Goal: Task Accomplishment & Management: Manage account settings

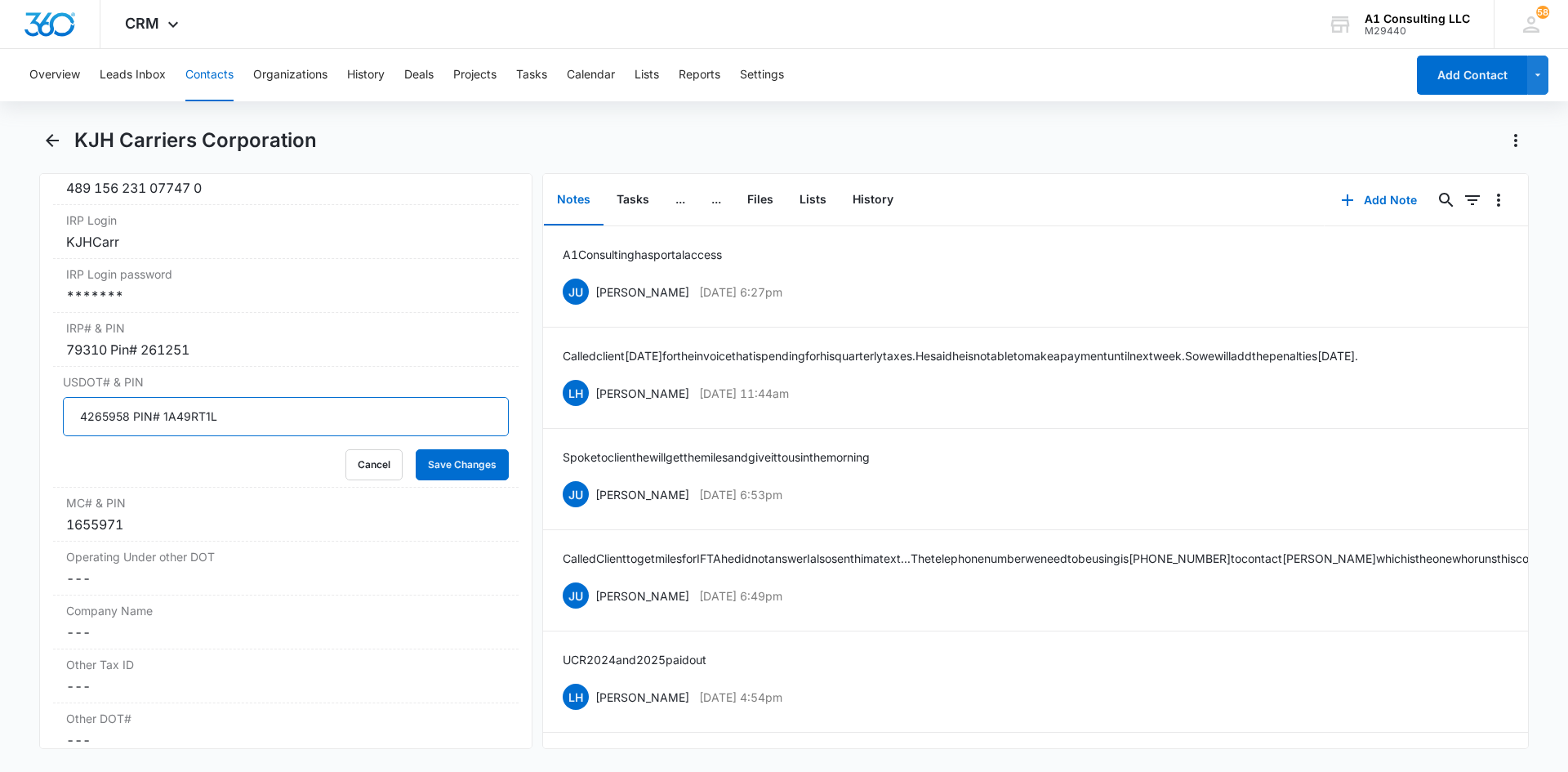
scroll to position [1792, 0]
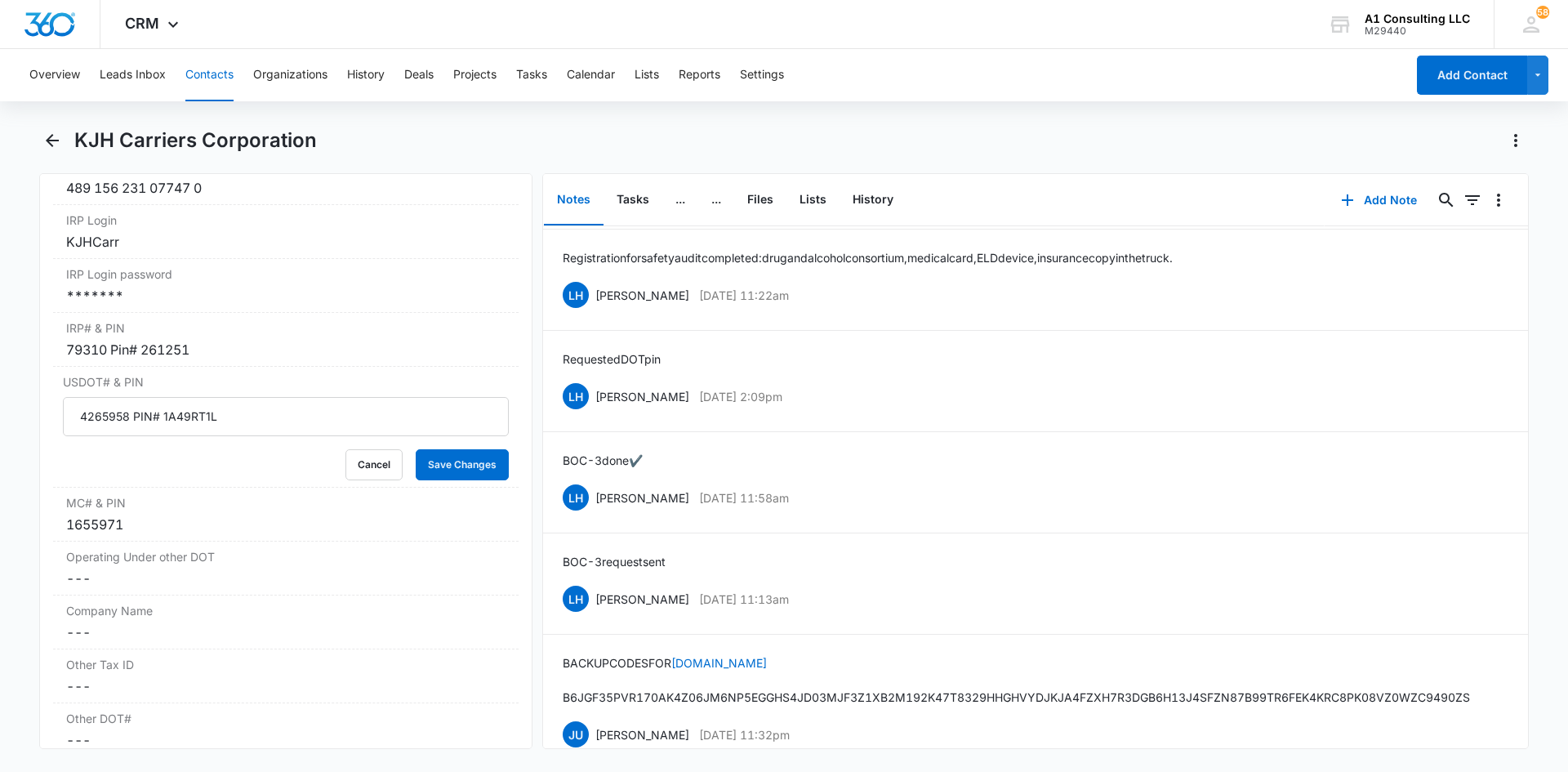
drag, startPoint x: 1076, startPoint y: 65, endPoint x: 639, endPoint y: 243, distance: 471.9
click at [1069, 64] on div "Overview Leads Inbox Contacts Organizations History Deals Projects Tasks Calend…" at bounding box center [712, 75] width 1386 height 52
click at [435, 481] on button "Save Changes" at bounding box center [462, 464] width 93 height 31
click at [864, 94] on div "Overview Leads Inbox Contacts Organizations History Deals Projects Tasks Calend…" at bounding box center [712, 75] width 1386 height 52
click at [1120, 67] on div "Overview Leads Inbox Contacts Organizations History Deals Projects Tasks Calend…" at bounding box center [712, 75] width 1386 height 52
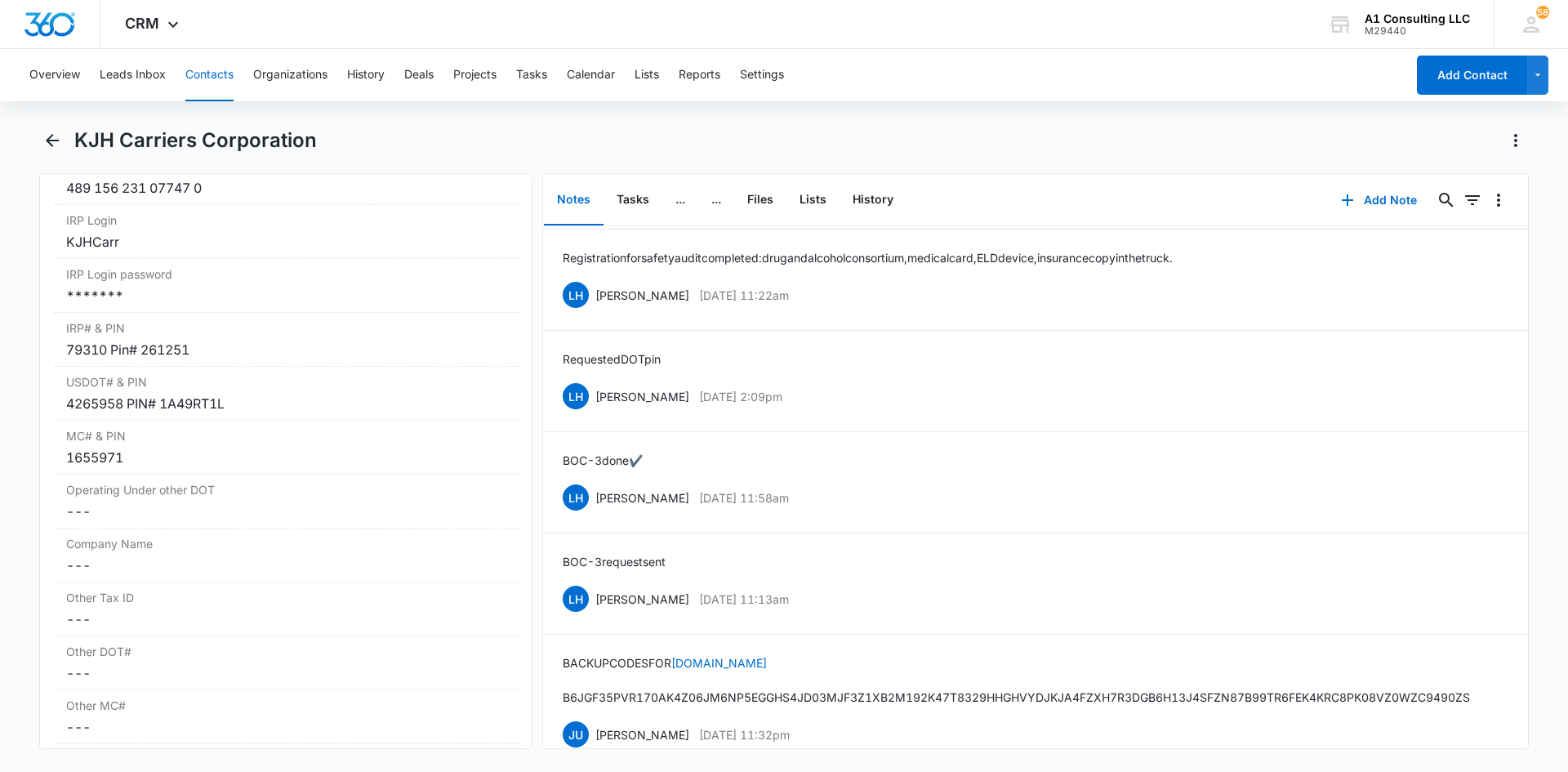
click at [1061, 63] on div "Overview Leads Inbox Contacts Organizations History Deals Projects Tasks Calend…" at bounding box center [712, 75] width 1386 height 52
click at [49, 137] on icon "Back" at bounding box center [52, 141] width 20 height 20
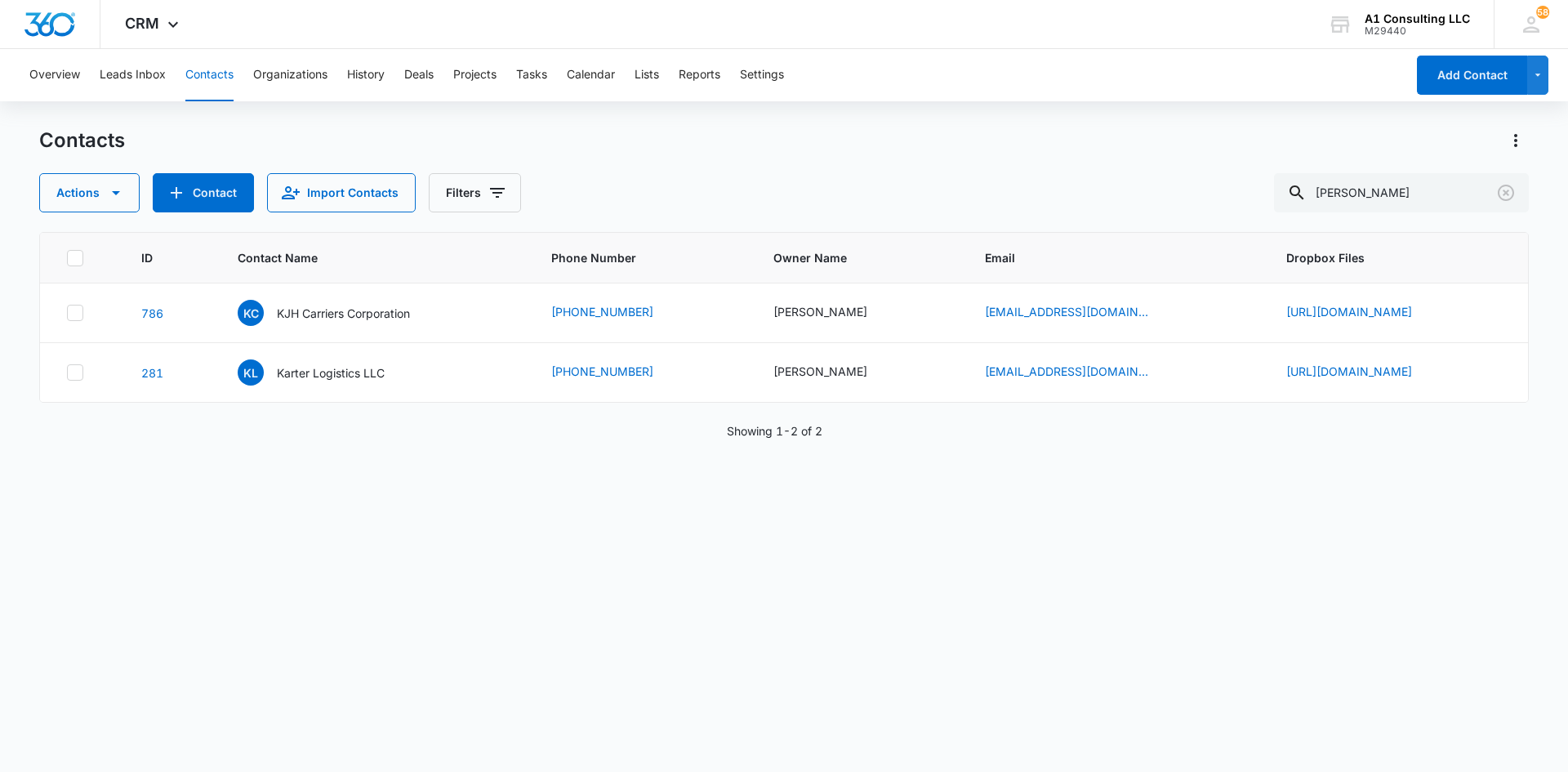
drag, startPoint x: 1177, startPoint y: 84, endPoint x: 1442, endPoint y: 155, distance: 274.3
click at [1203, 87] on div "Overview Leads Inbox Contacts Organizations History Deals Projects Tasks Calend…" at bounding box center [712, 75] width 1386 height 52
click at [1500, 188] on icon "Clear" at bounding box center [1505, 193] width 20 height 20
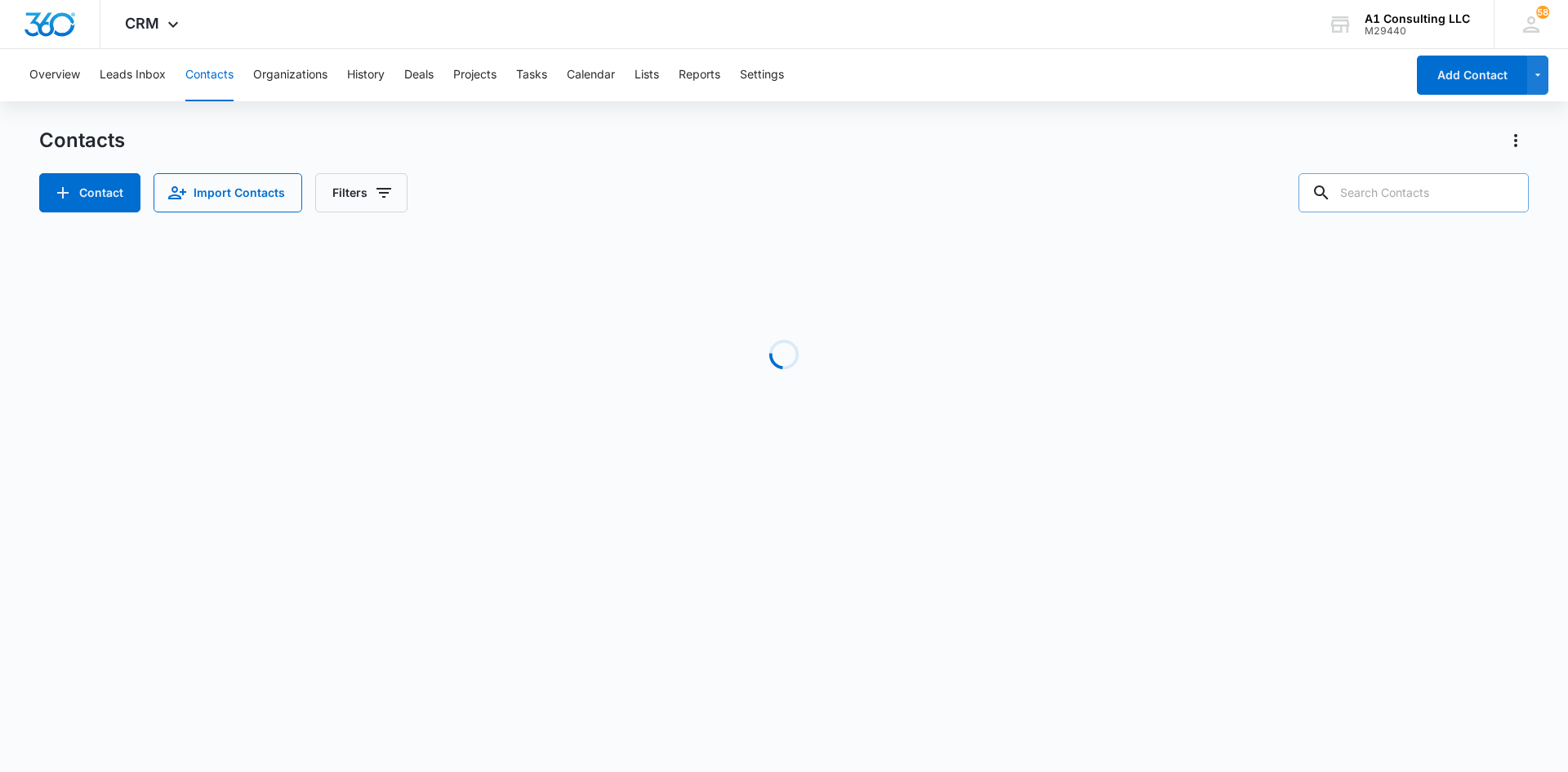
click at [1407, 199] on input "text" at bounding box center [1413, 193] width 230 height 39
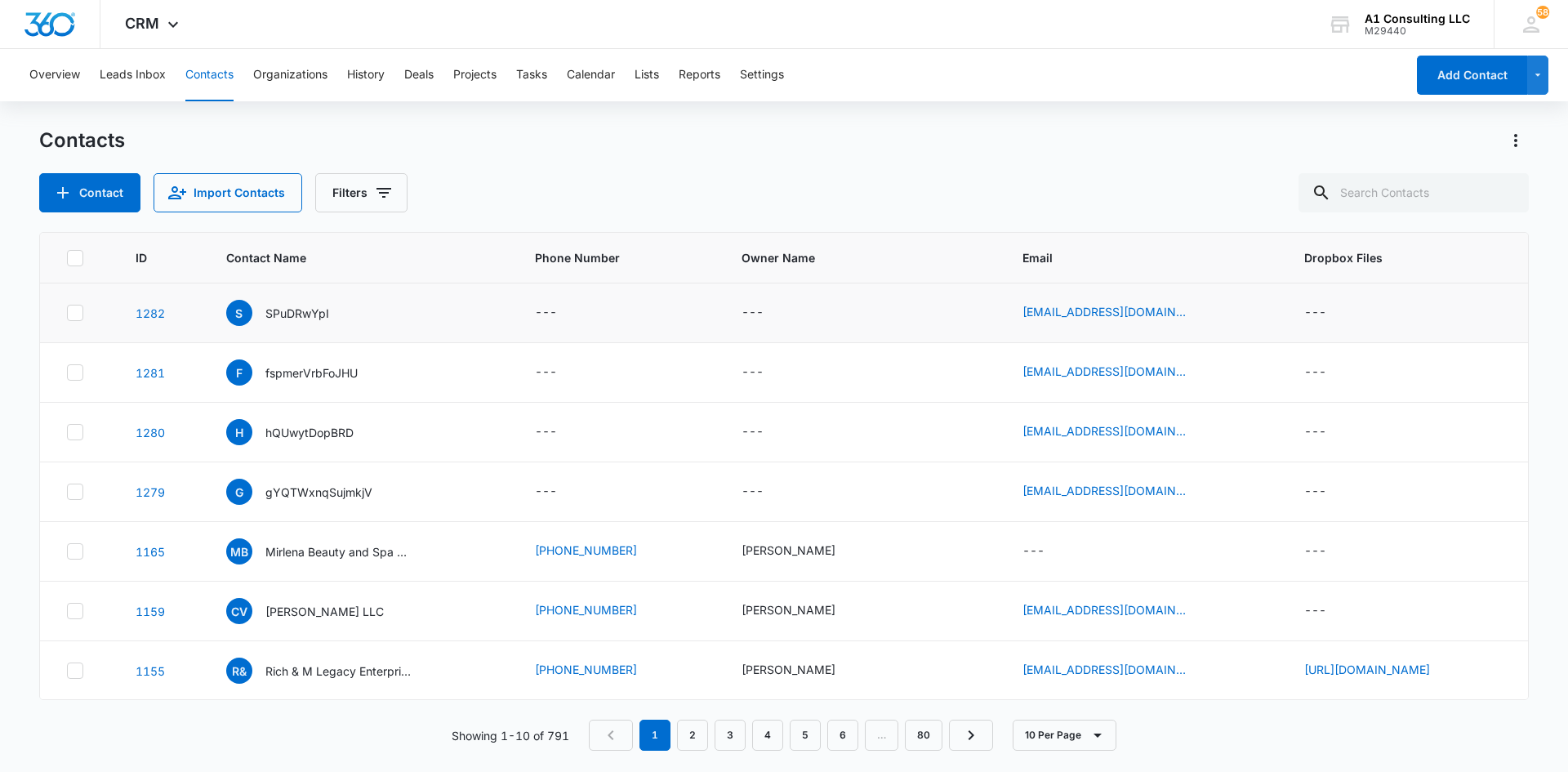
click at [73, 318] on icon at bounding box center [75, 313] width 15 height 15
click at [67, 314] on input "checkbox" at bounding box center [66, 313] width 1 height 1
checkbox input "true"
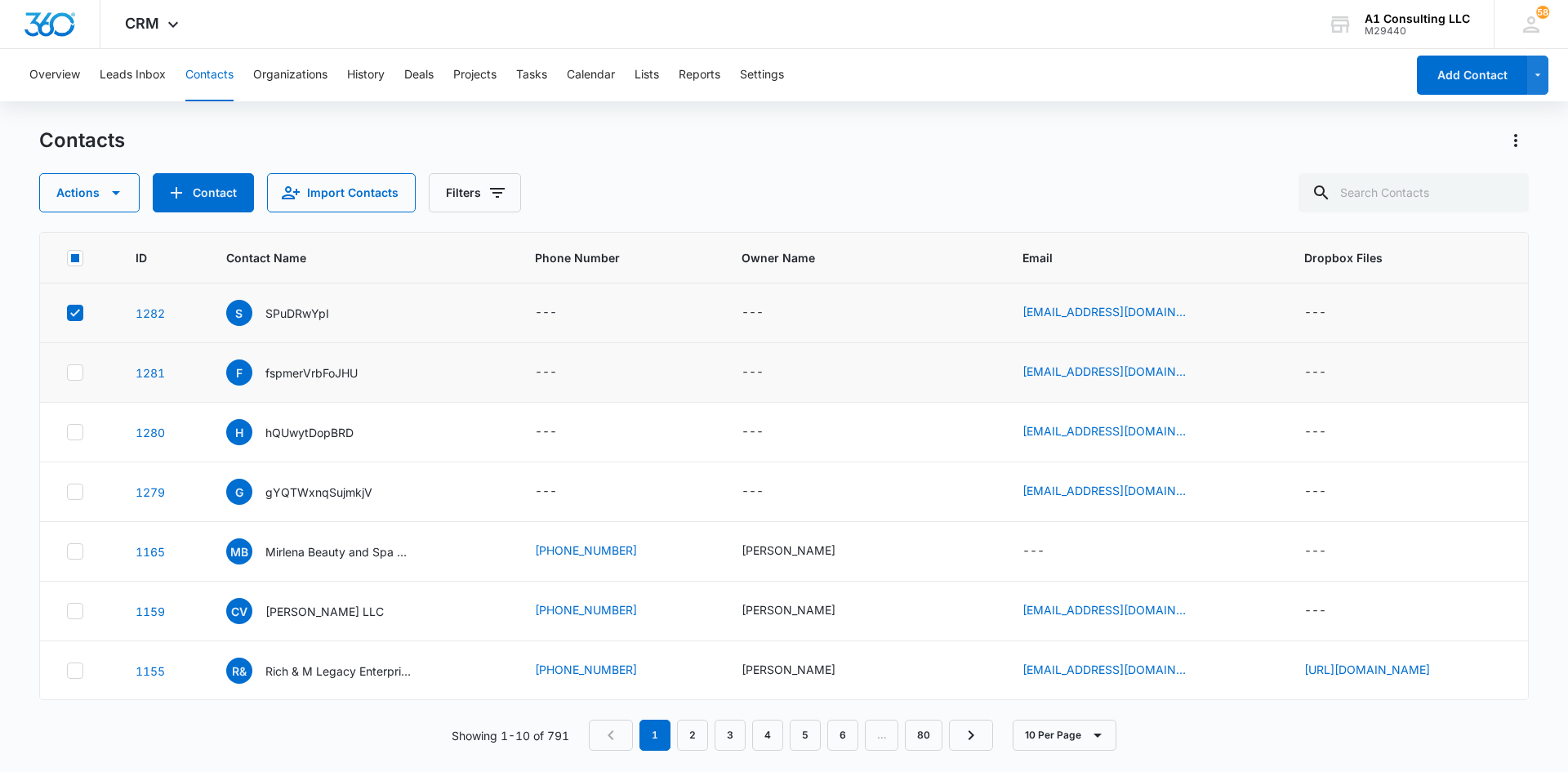
click at [71, 370] on icon at bounding box center [75, 372] width 15 height 15
click at [67, 373] on input "checkbox" at bounding box center [66, 373] width 1 height 1
click at [78, 424] on td at bounding box center [78, 433] width 76 height 60
click at [77, 440] on td at bounding box center [78, 433] width 76 height 60
click at [71, 434] on icon at bounding box center [75, 432] width 15 height 15
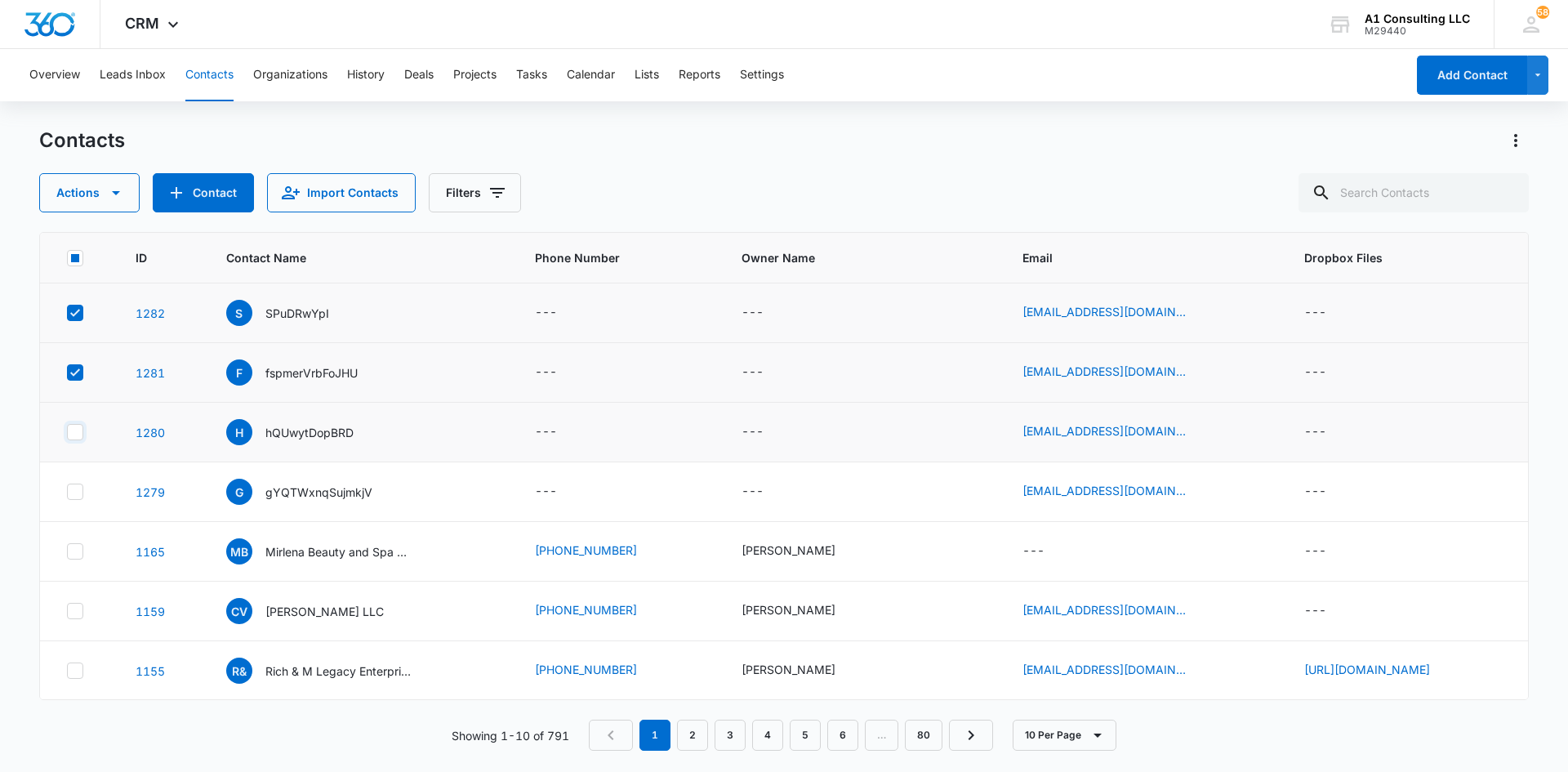
click at [67, 433] on input "checkbox" at bounding box center [66, 432] width 1 height 1
click at [65, 490] on td at bounding box center [78, 493] width 76 height 60
click at [74, 494] on icon at bounding box center [75, 491] width 9 height 8
click at [67, 493] on input "checkbox" at bounding box center [66, 492] width 1 height 1
click at [112, 191] on icon "button" at bounding box center [116, 193] width 9 height 4
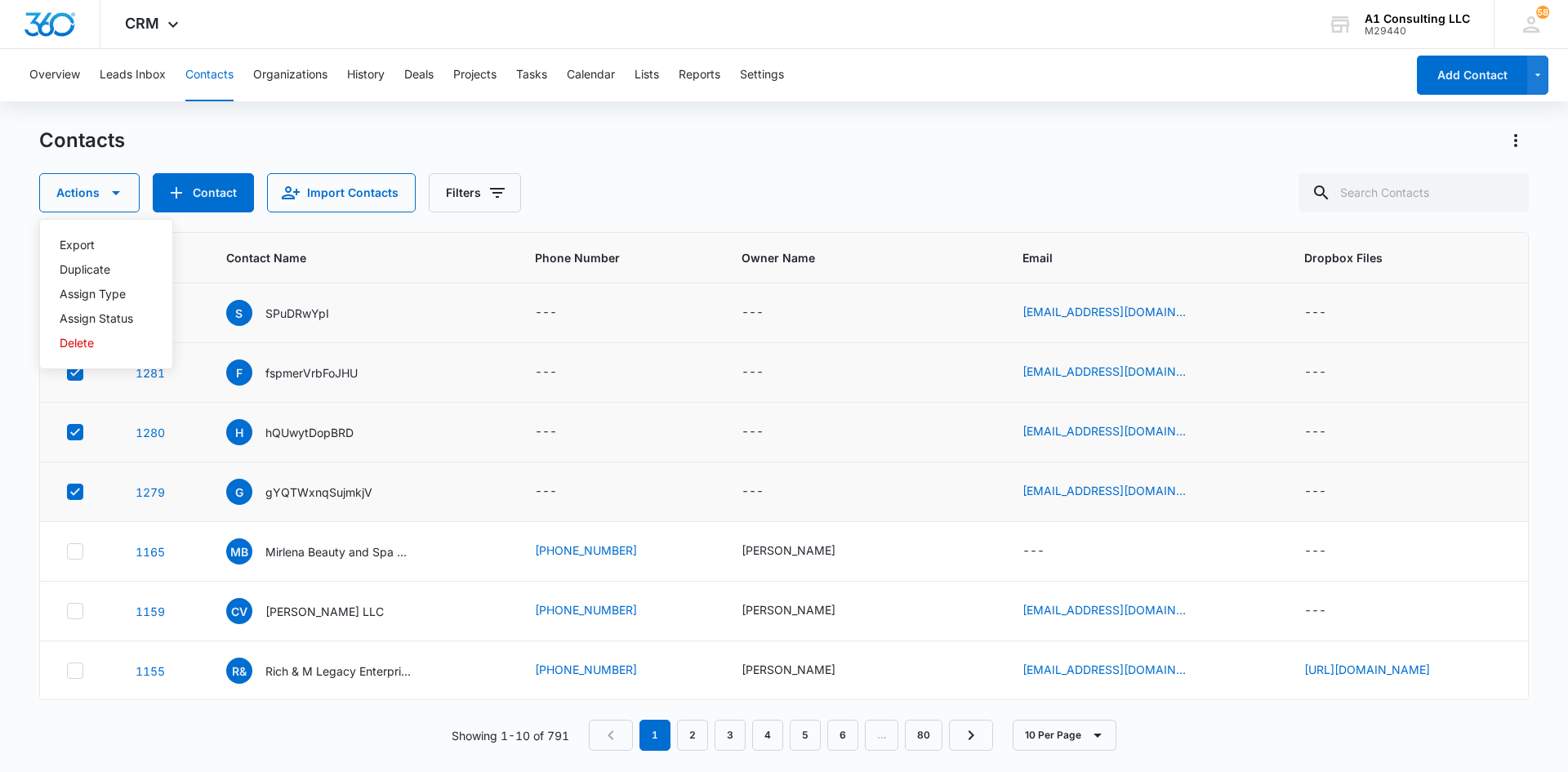
click at [95, 356] on div "Export Duplicate Assign Type Assign Status Delete" at bounding box center [106, 294] width 134 height 150
click at [119, 196] on icon "button" at bounding box center [116, 193] width 20 height 20
click at [90, 340] on div "Delete" at bounding box center [97, 343] width 74 height 11
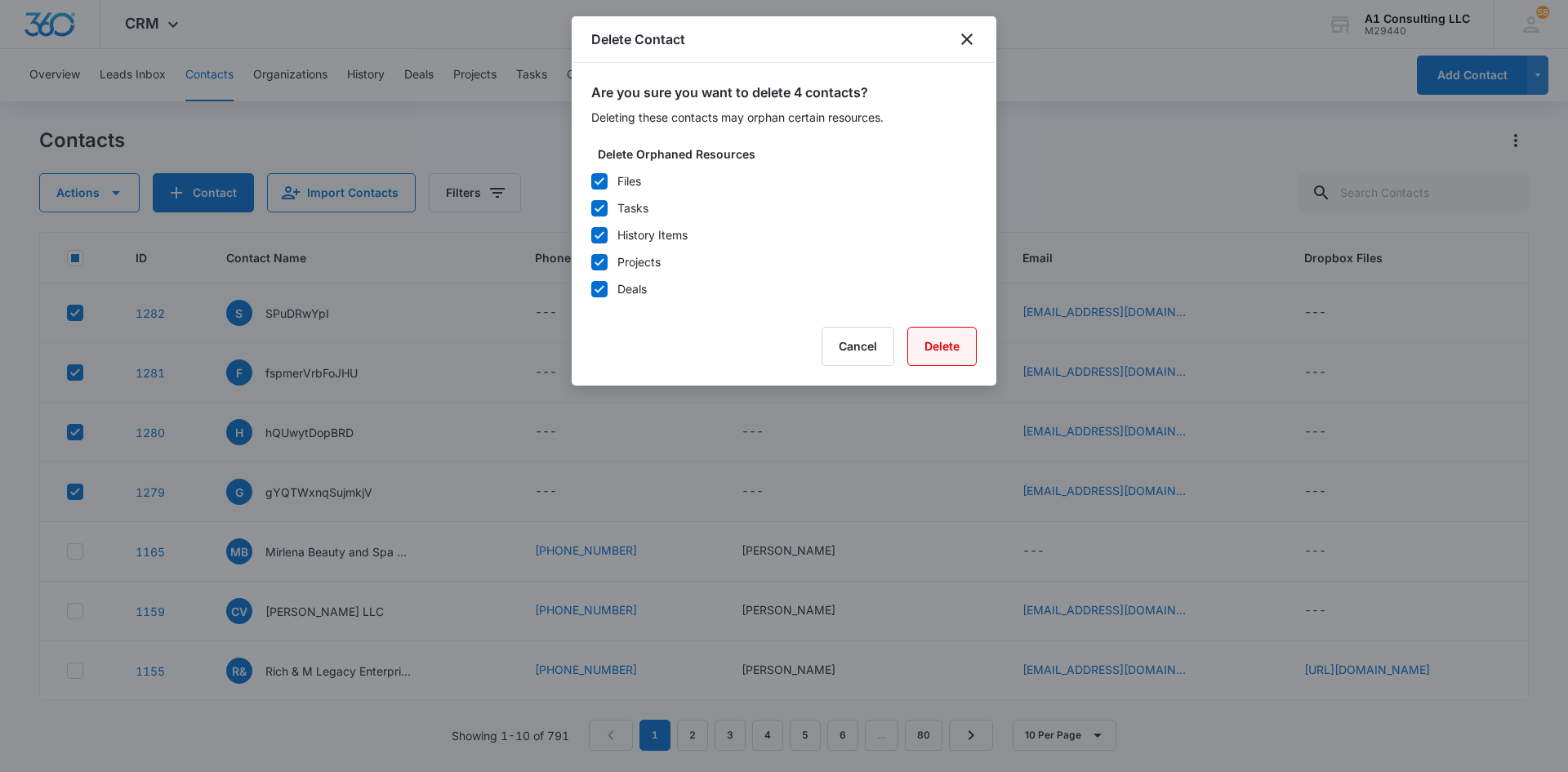
click at [954, 346] on button "Delete" at bounding box center [941, 346] width 69 height 39
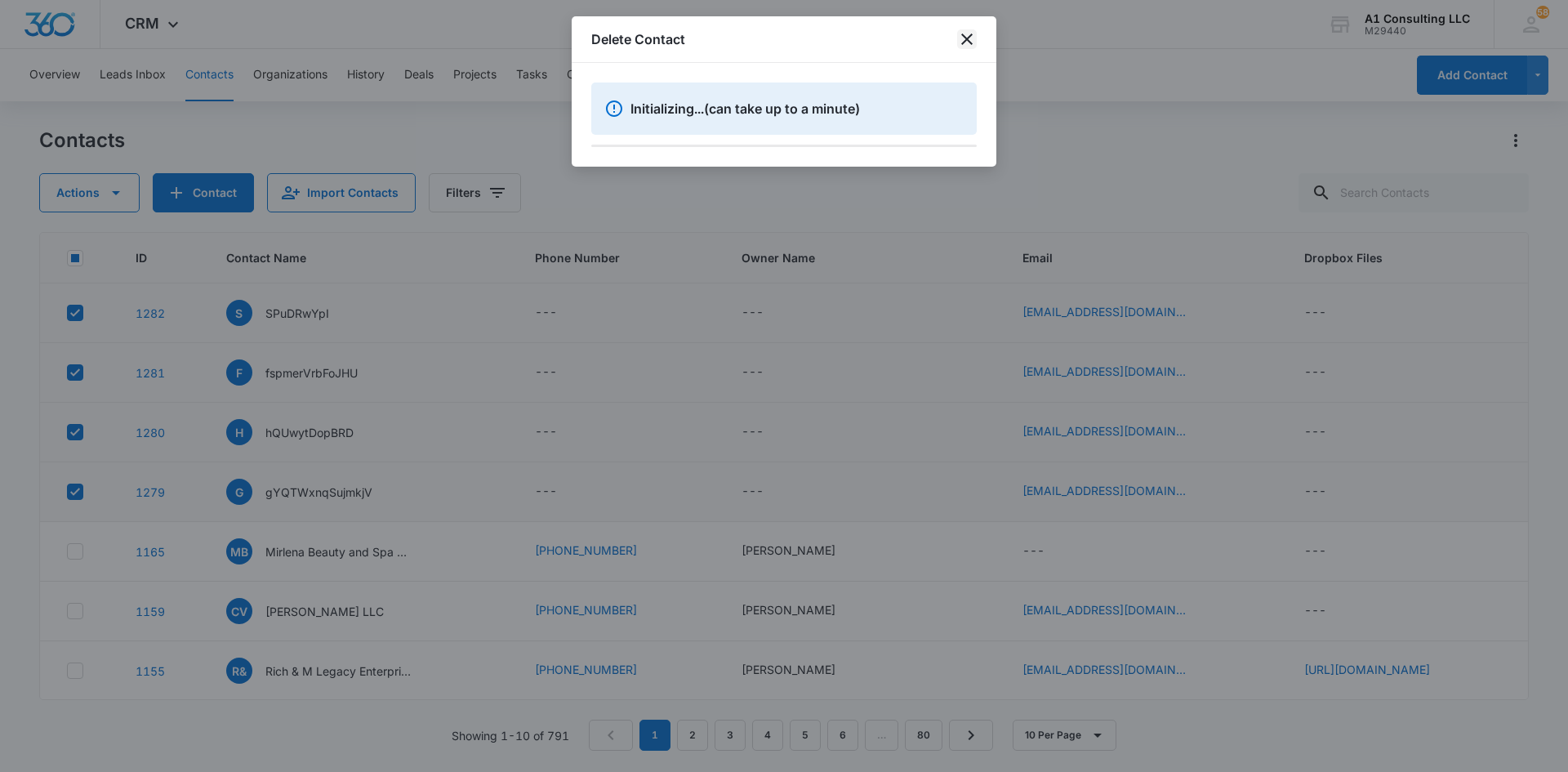
click at [966, 38] on icon "close" at bounding box center [966, 39] width 11 height 11
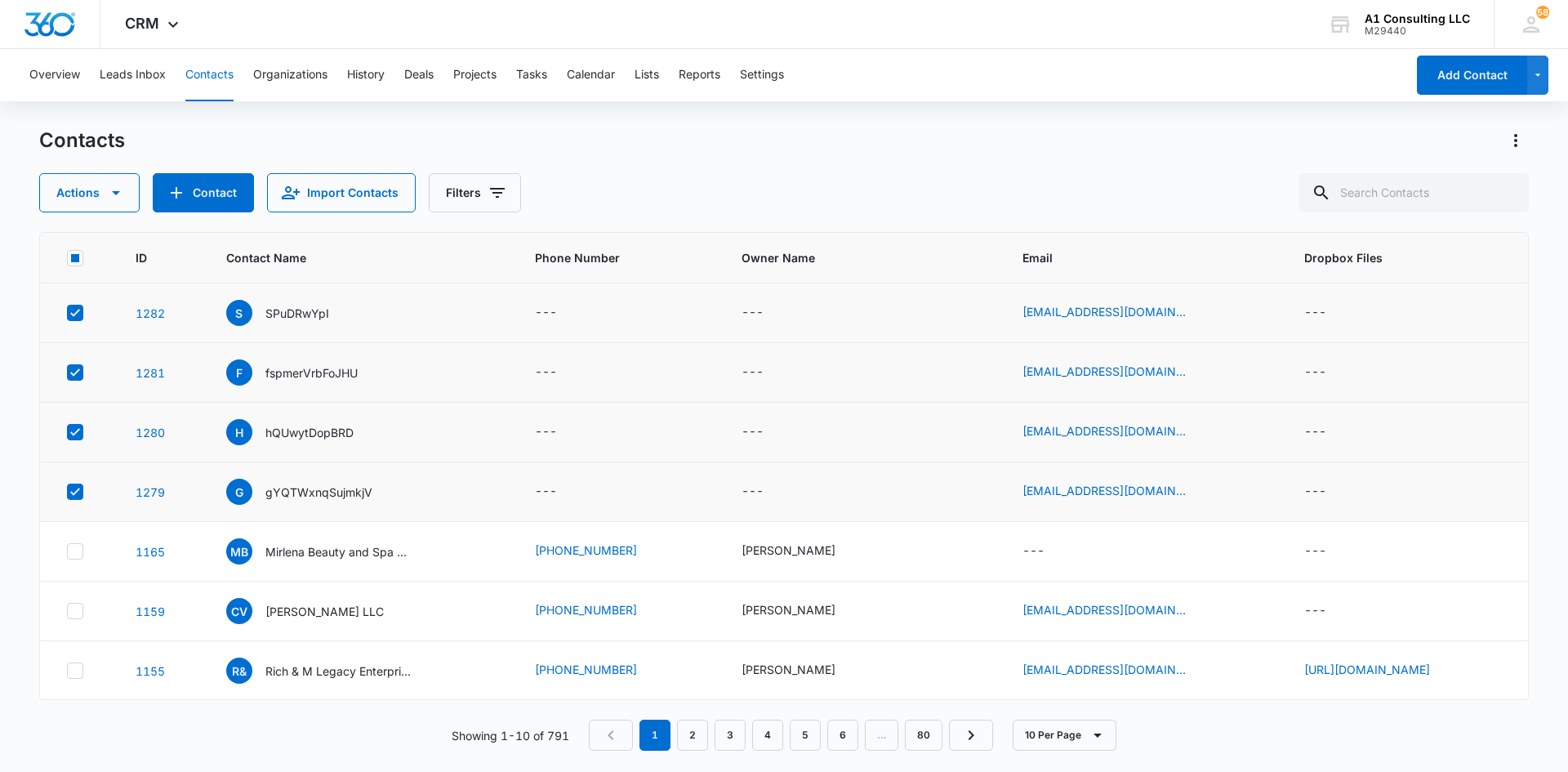
click at [992, 77] on div "Overview Leads Inbox Contacts Organizations History Deals Projects Tasks Calend…" at bounding box center [712, 75] width 1386 height 52
click at [928, 99] on div "Overview Leads Inbox Contacts Organizations History Deals Projects Tasks Calend…" at bounding box center [712, 75] width 1386 height 52
click at [235, 75] on div "Overview Leads Inbox Contacts Organizations History Deals Projects Tasks Calend…" at bounding box center [712, 75] width 1386 height 52
click at [216, 74] on button "Contacts" at bounding box center [209, 75] width 48 height 52
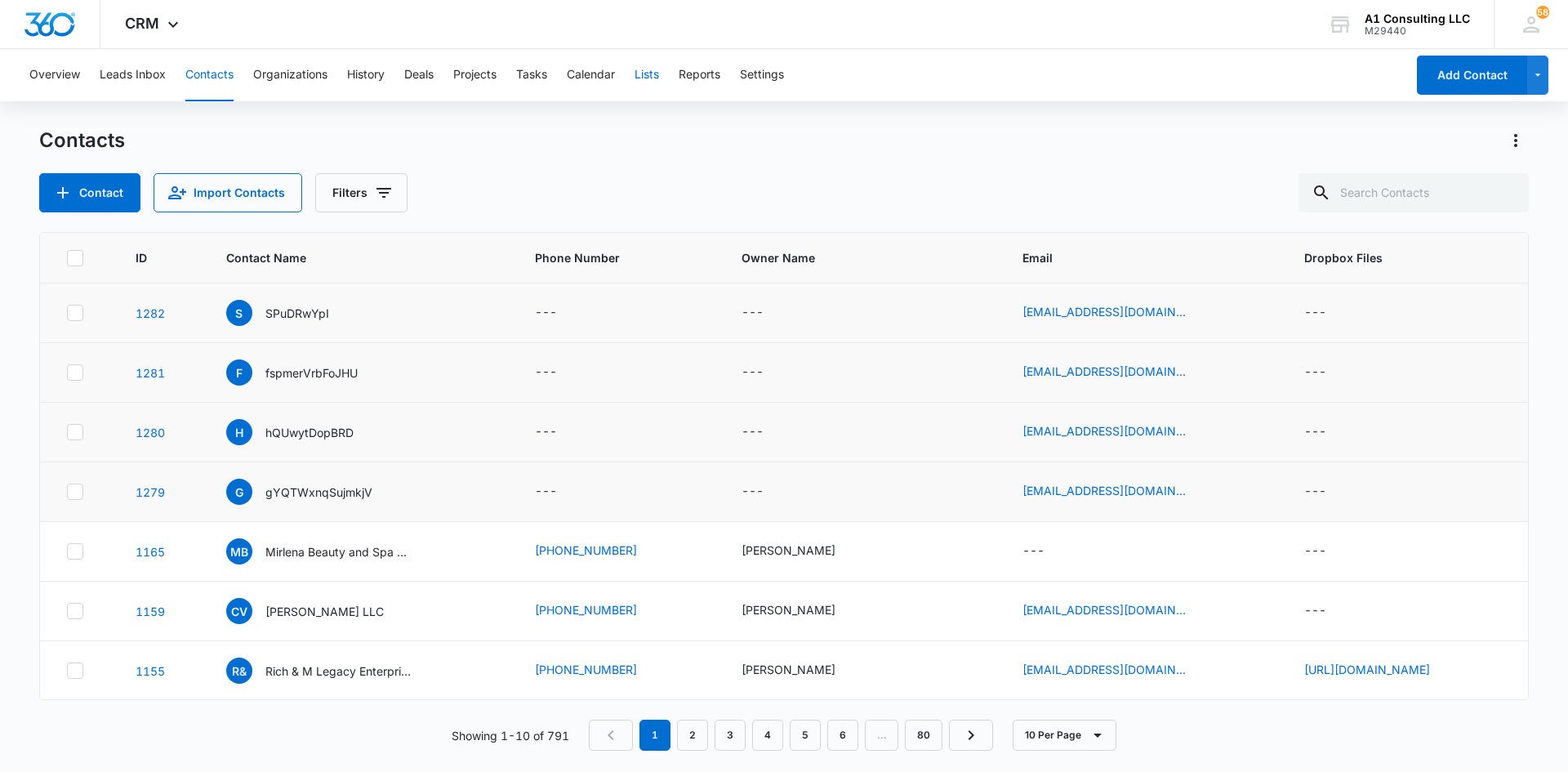
click at [659, 97] on button "Lists" at bounding box center [647, 75] width 25 height 52
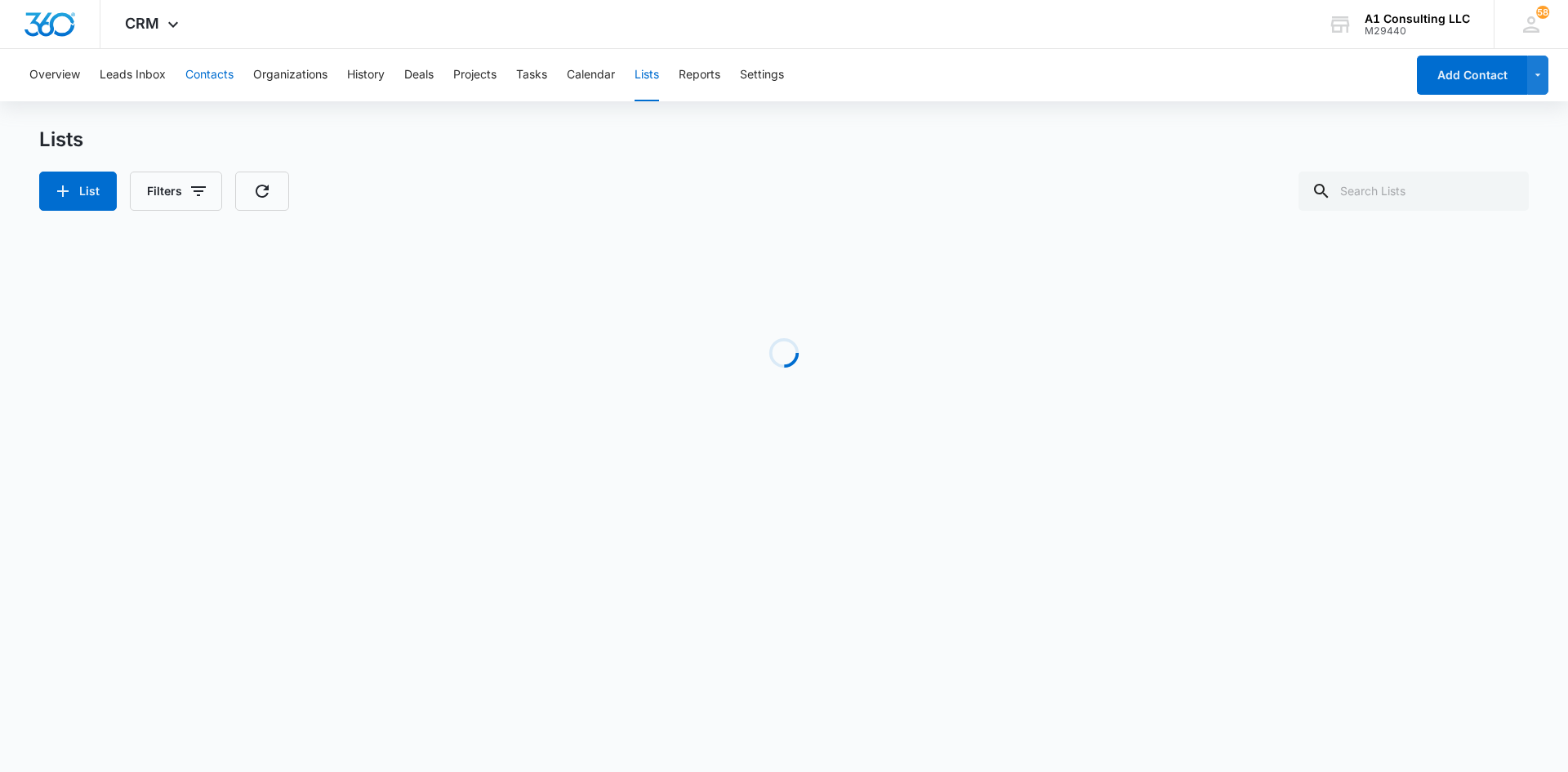
click at [195, 79] on button "Contacts" at bounding box center [209, 75] width 48 height 52
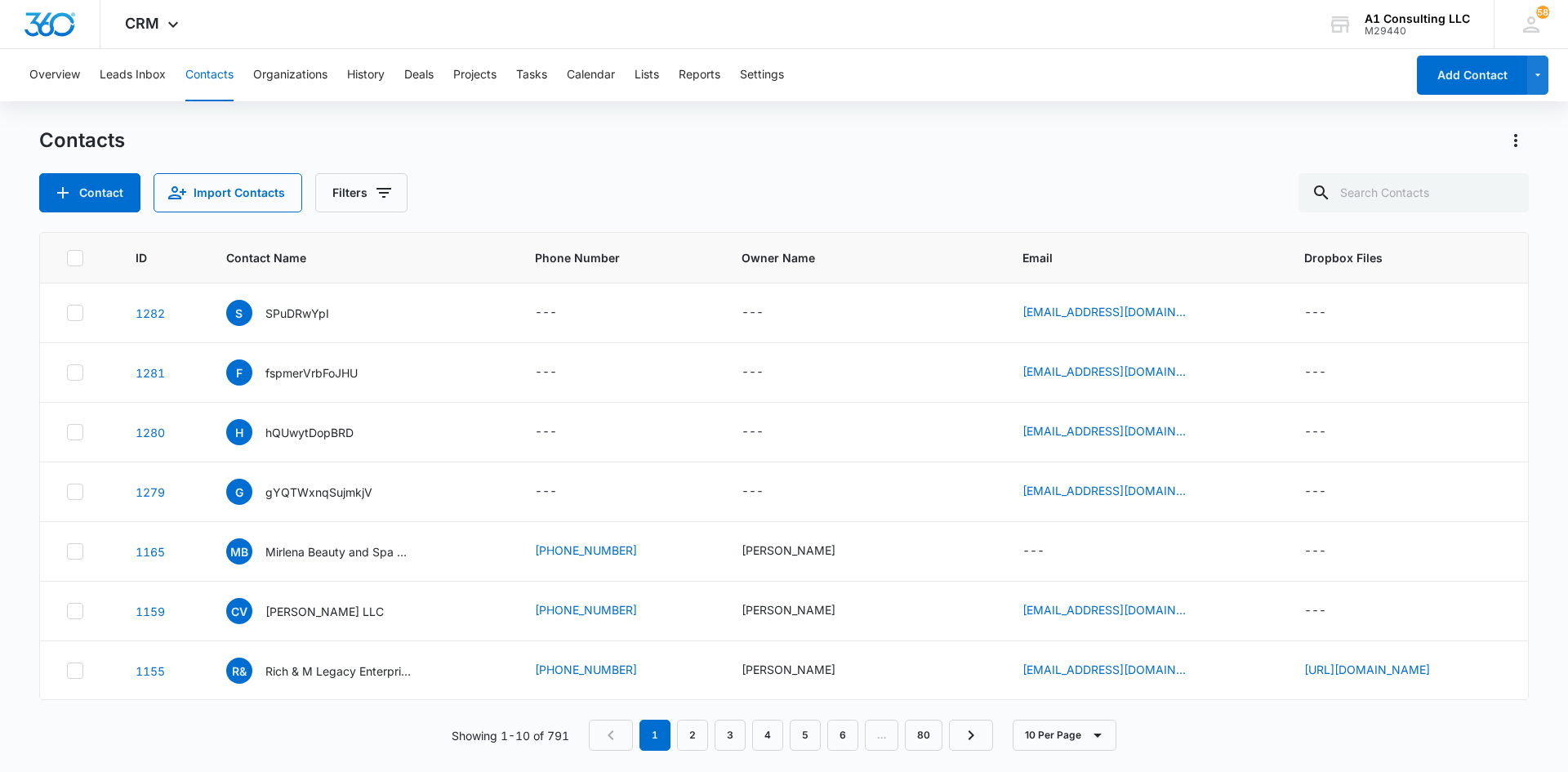
click at [849, 158] on div "Contacts Contact Import Contacts Filters" at bounding box center [784, 170] width 1489 height 85
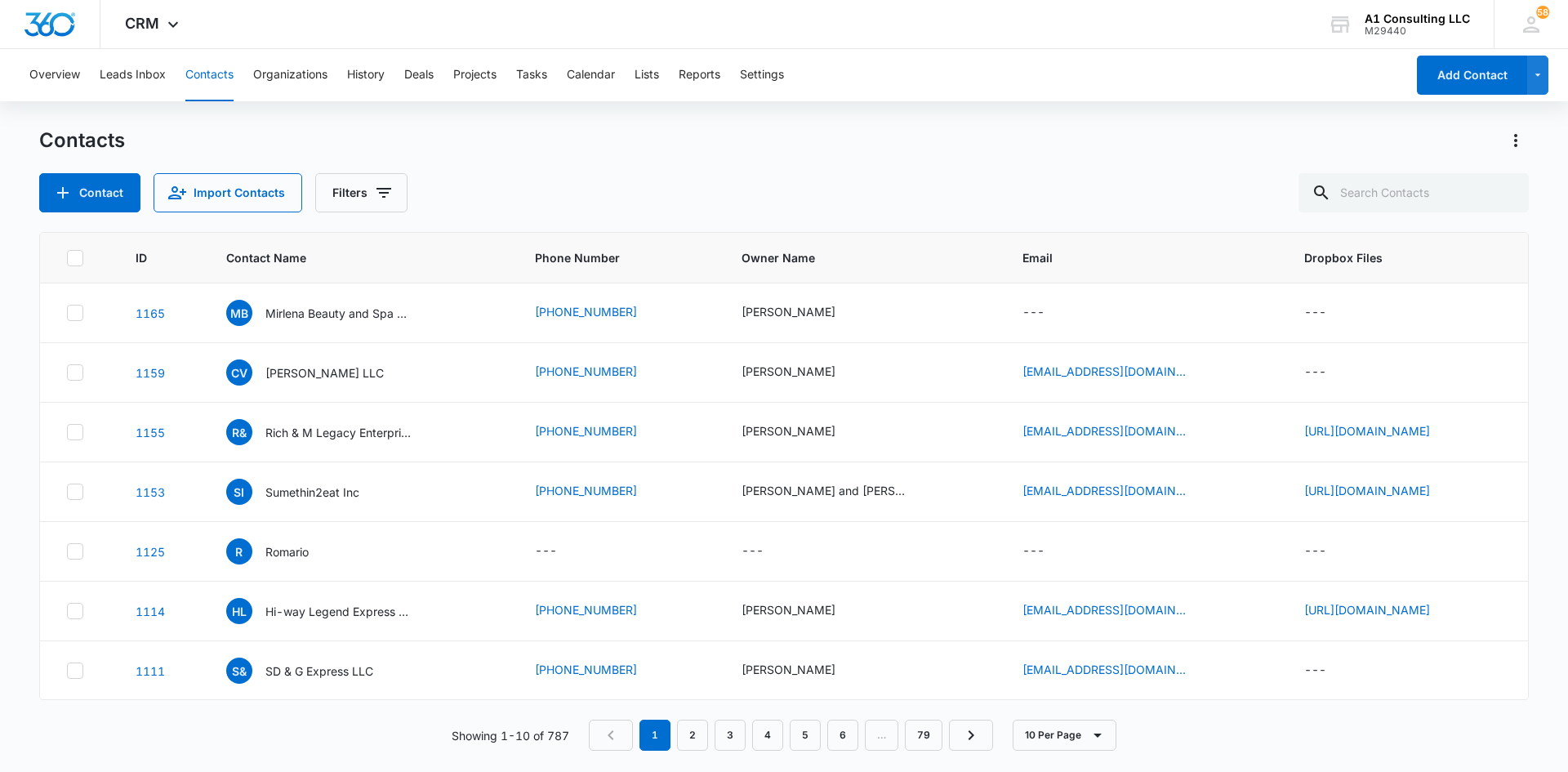
click at [71, 313] on icon at bounding box center [75, 312] width 9 height 8
click at [67, 313] on input "checkbox" at bounding box center [66, 313] width 1 height 1
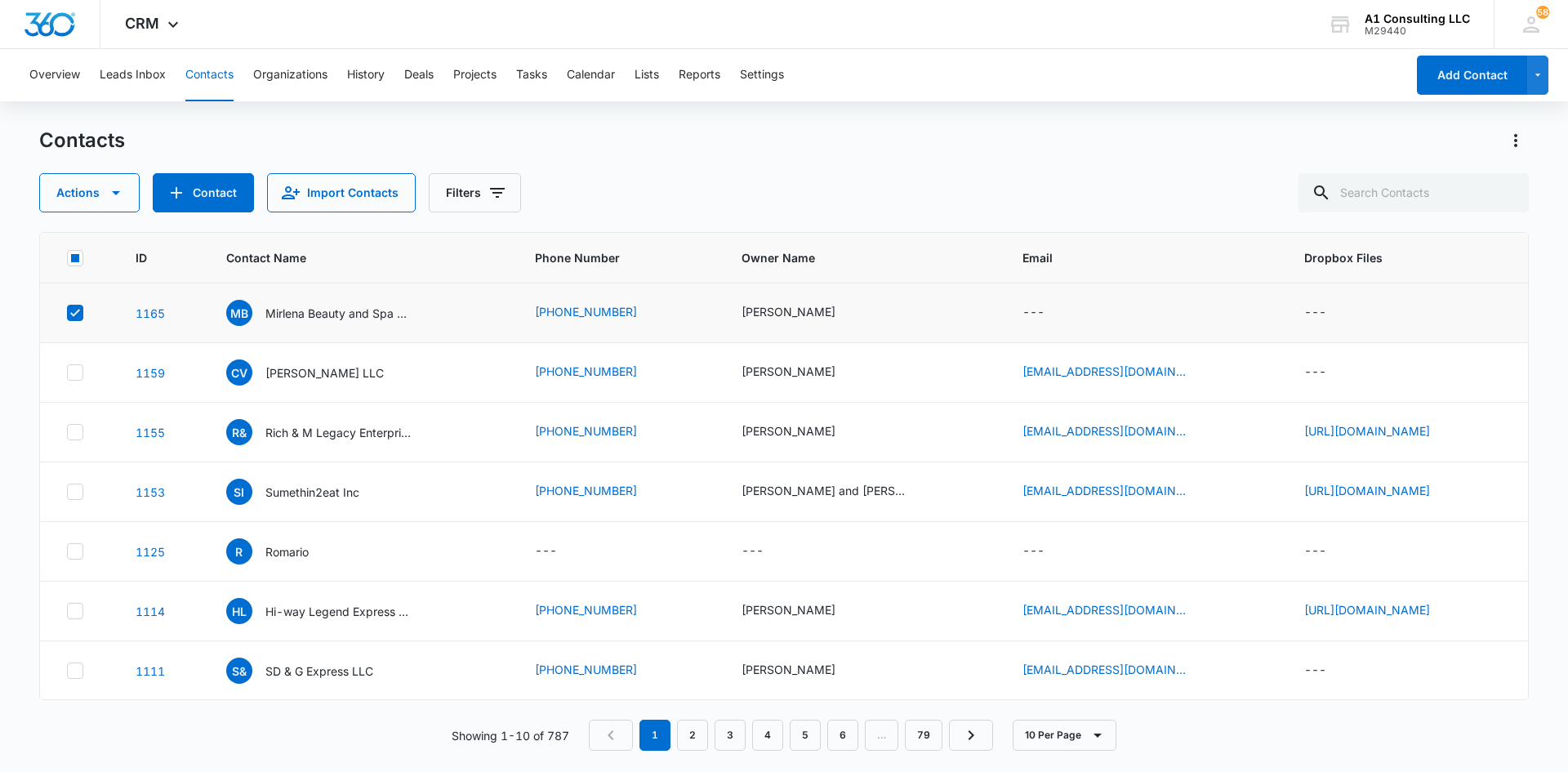
click at [79, 319] on icon at bounding box center [75, 313] width 15 height 15
click at [67, 314] on input "checkbox" at bounding box center [66, 313] width 1 height 1
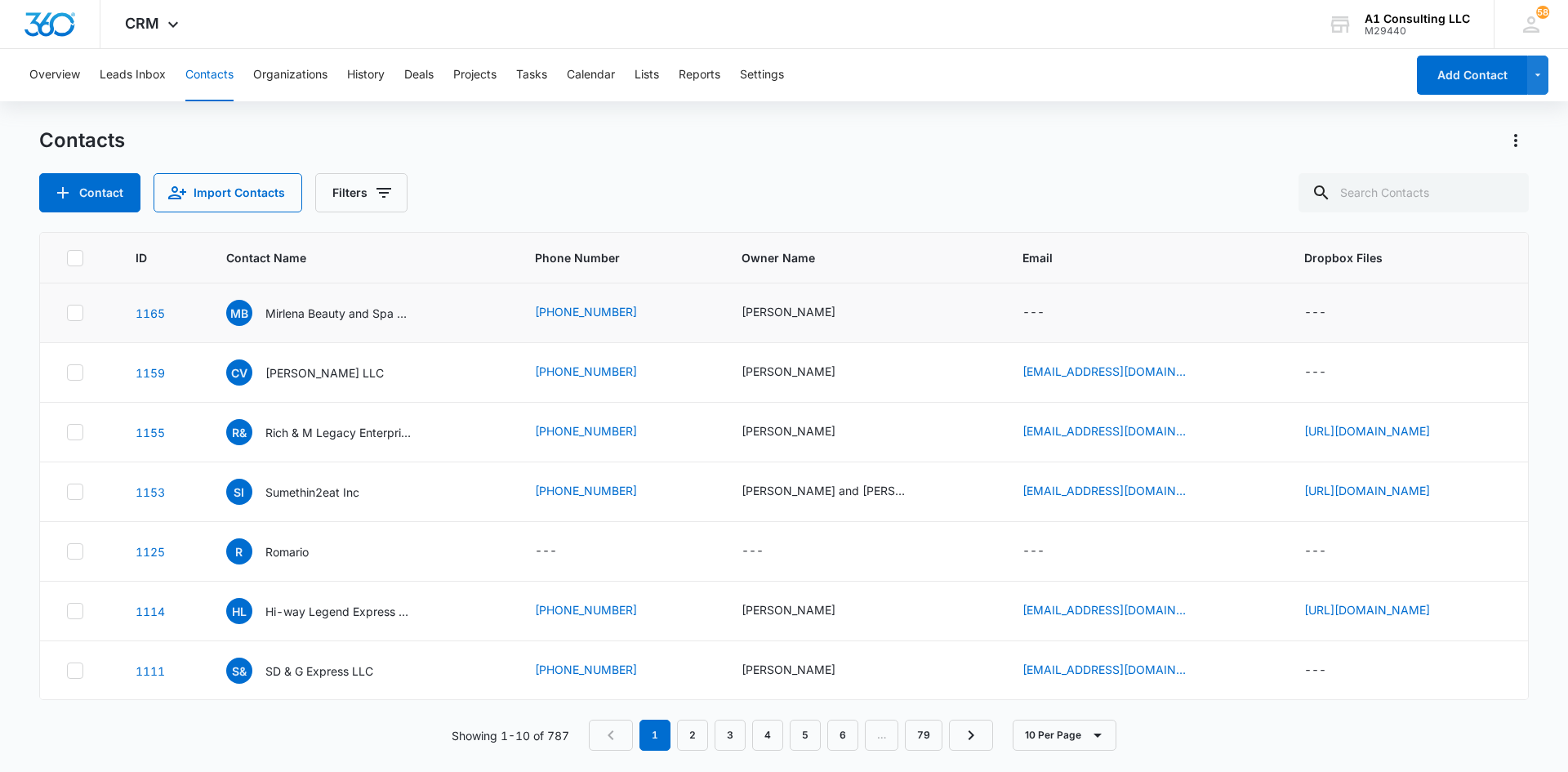
click at [710, 210] on div "Contact Import Contacts Filters" at bounding box center [784, 193] width 1489 height 39
click at [922, 186] on div "Contact Import Contacts Filters" at bounding box center [784, 193] width 1489 height 39
click at [856, 167] on div "Contacts Contact Import Contacts Filters" at bounding box center [784, 170] width 1489 height 85
click at [892, 40] on div "CRM Apps Websites Forms CRM Email Social Payments POS Content Ads Intelligence …" at bounding box center [784, 24] width 1568 height 49
click at [972, 181] on div "Contact Import Contacts Filters" at bounding box center [784, 193] width 1489 height 39
